Goal: Navigation & Orientation: Find specific page/section

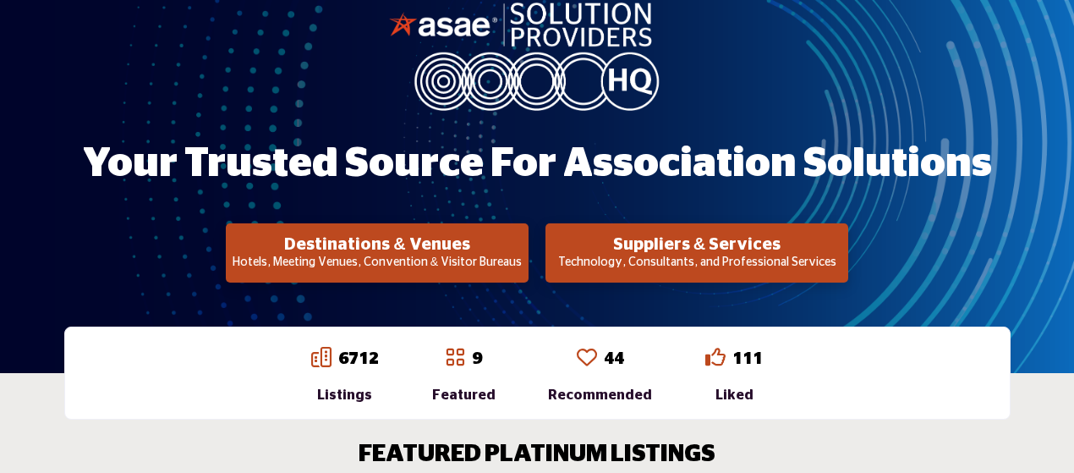
scroll to position [394, 0]
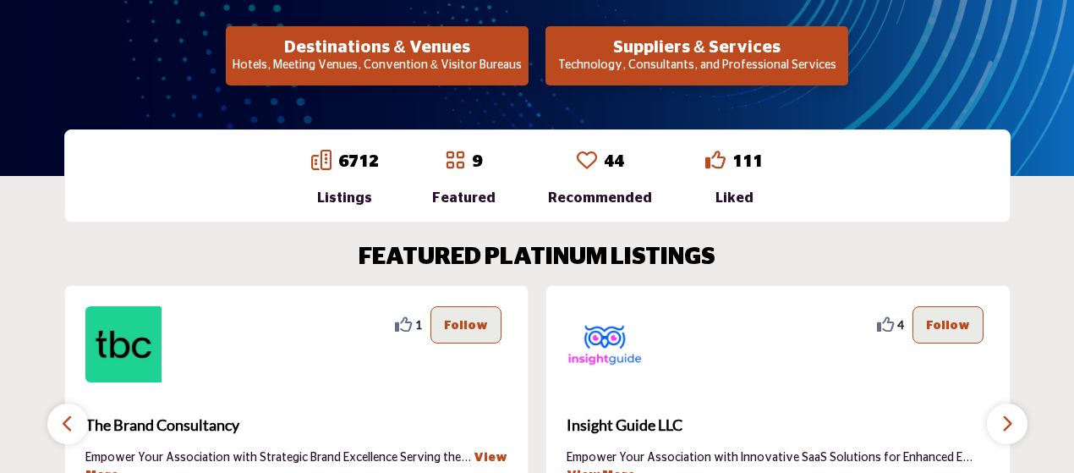
click at [529, 57] on button "Suppliers & Services Technology, Consultants, and Professional Services" at bounding box center [377, 55] width 303 height 59
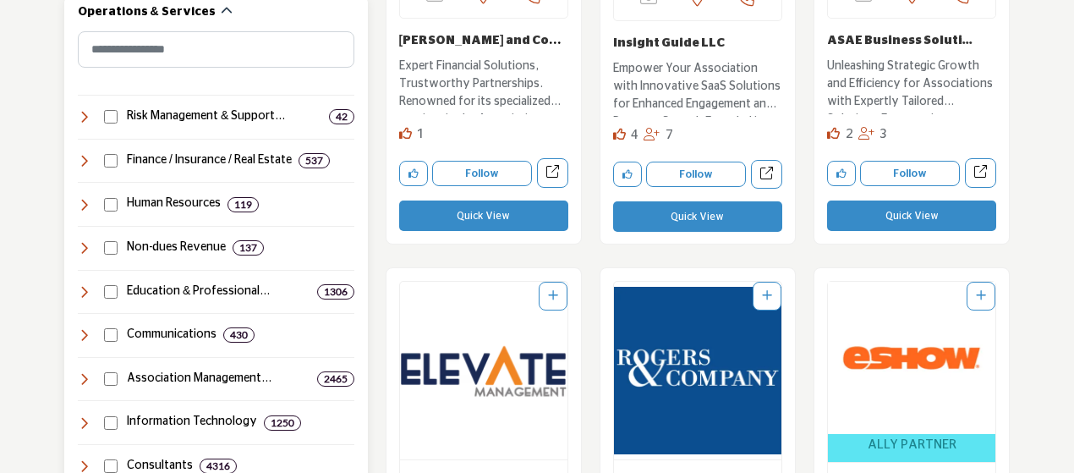
scroll to position [986, 0]
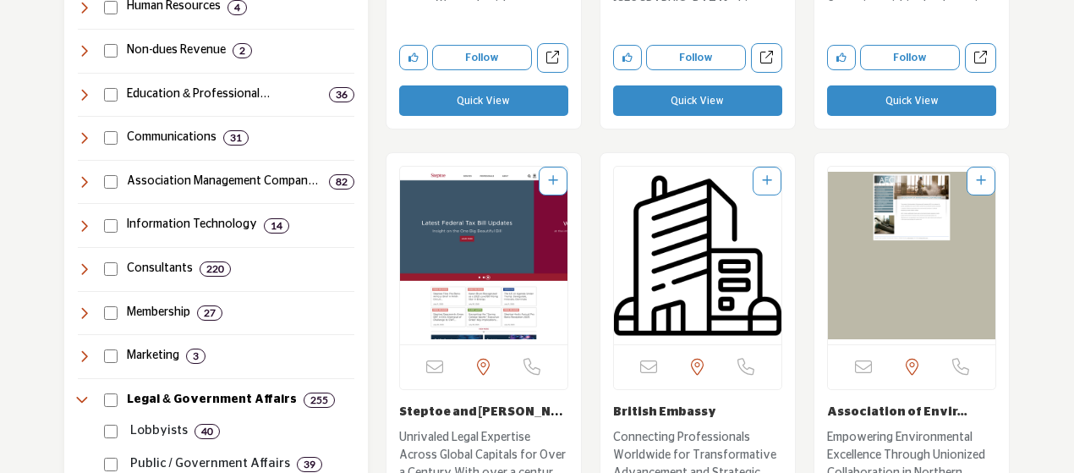
scroll to position [1381, 0]
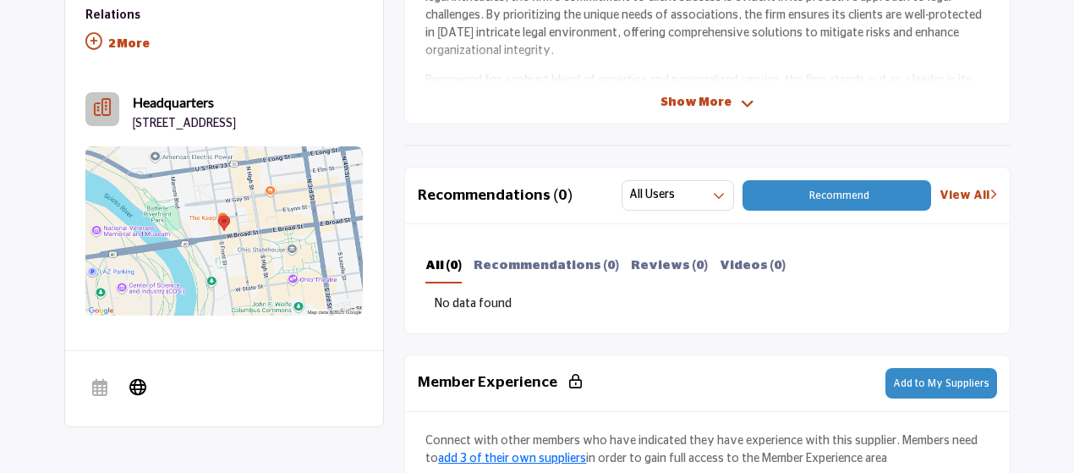
scroll to position [489, 0]
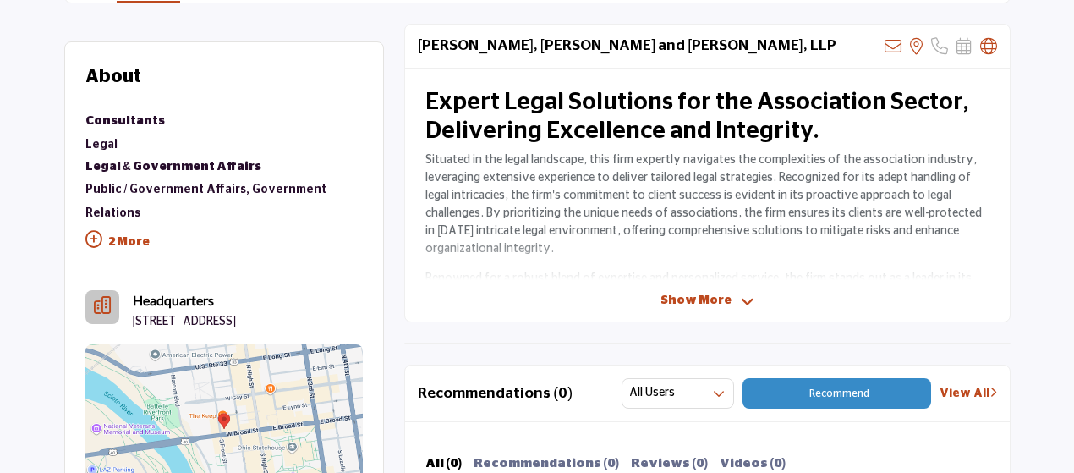
click at [718, 301] on span "Show More" at bounding box center [696, 301] width 71 height 18
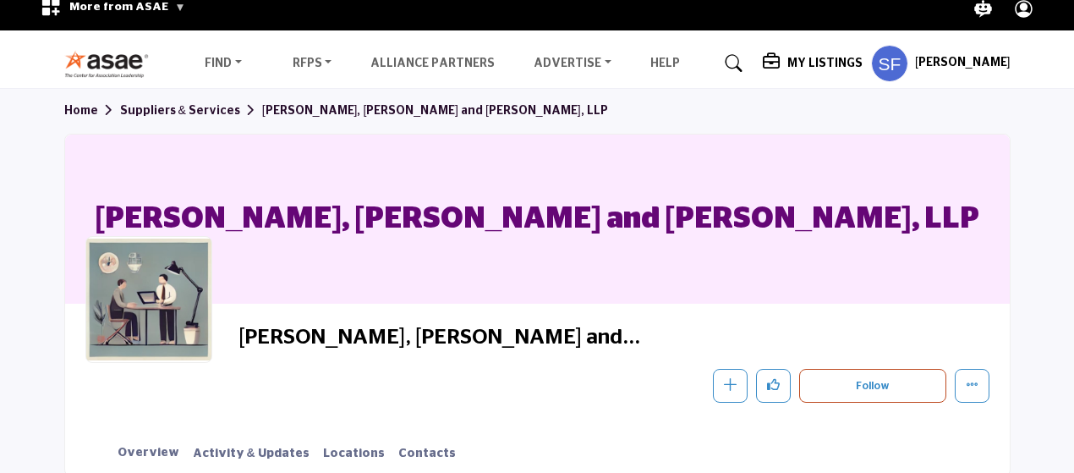
scroll to position [0, 0]
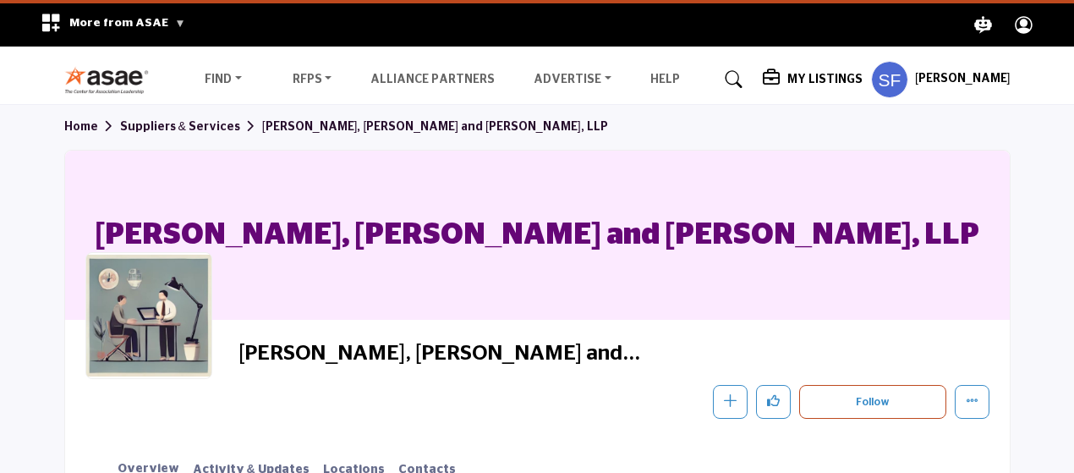
click at [142, 129] on link "Suppliers & Services" at bounding box center [191, 127] width 142 height 12
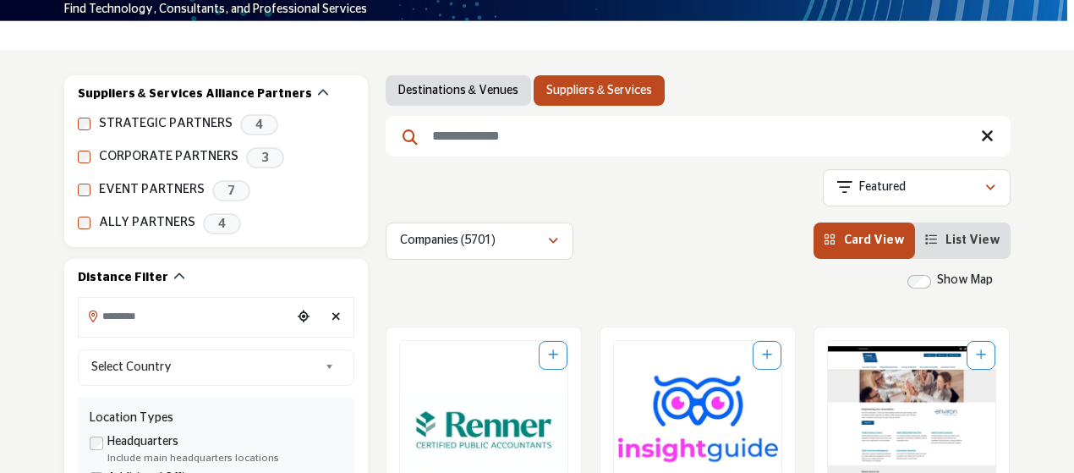
scroll to position [47, 0]
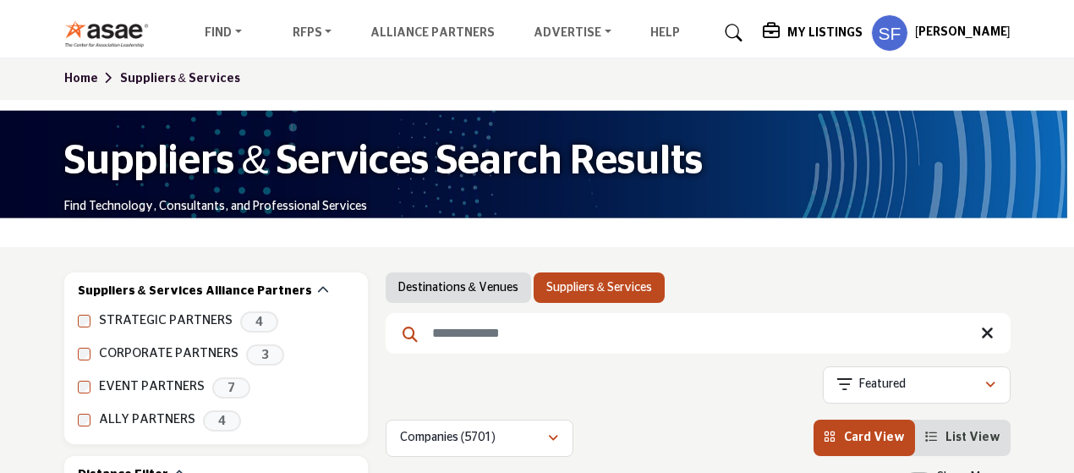
click at [143, 77] on link "Suppliers & Services" at bounding box center [180, 79] width 120 height 12
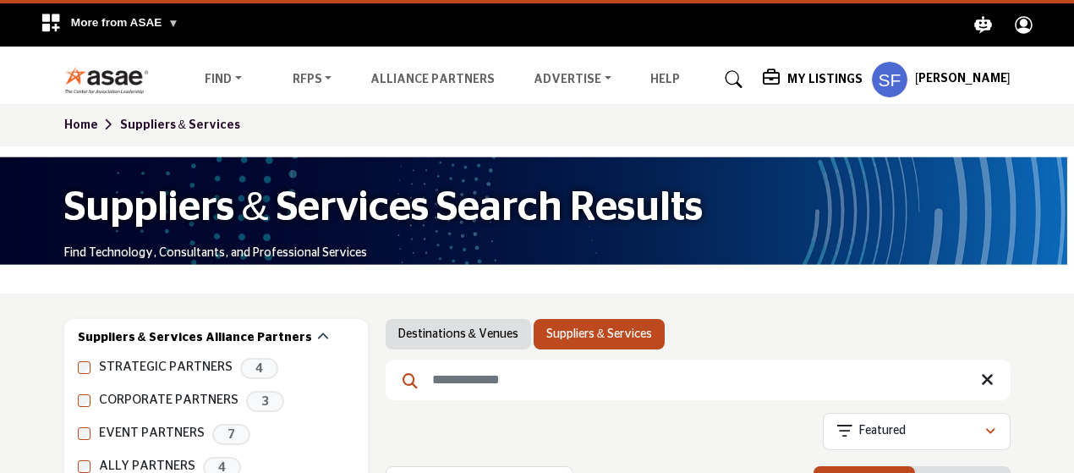
click at [85, 122] on link "Home" at bounding box center [92, 125] width 56 height 12
